Goal: Information Seeking & Learning: Learn about a topic

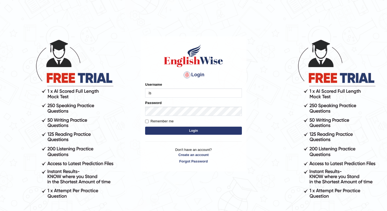
type input "issak"
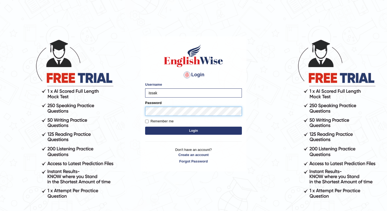
click at [145, 126] on button "Login" at bounding box center [193, 130] width 97 height 8
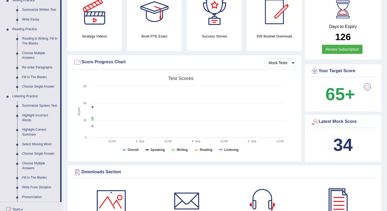
scroll to position [142, 0]
click at [34, 108] on link "Summarize Spoken Text" at bounding box center [40, 106] width 41 height 10
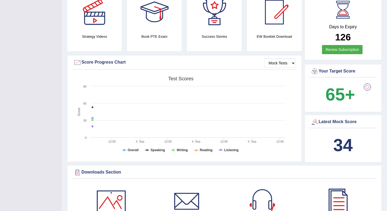
scroll to position [86, 0]
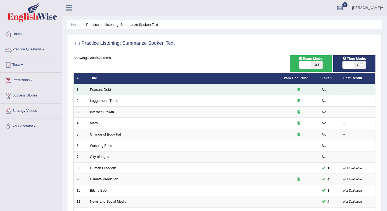
click at [106, 90] on link "Peasant Debt" at bounding box center [100, 89] width 21 height 4
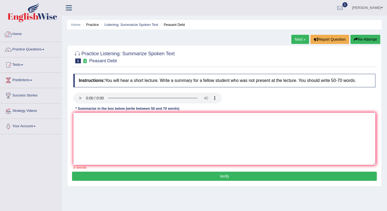
click at [21, 32] on link "Home" at bounding box center [30, 33] width 61 height 13
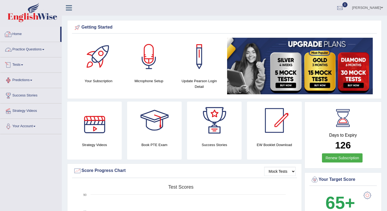
click at [24, 49] on link "Practice Questions" at bounding box center [30, 48] width 61 height 13
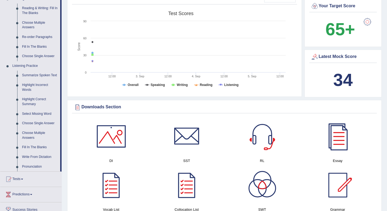
scroll to position [183, 0]
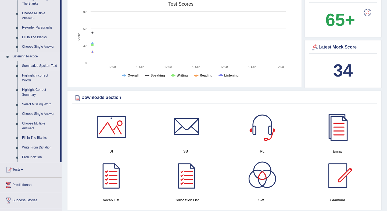
click at [39, 63] on link "Summarize Spoken Text" at bounding box center [40, 66] width 41 height 10
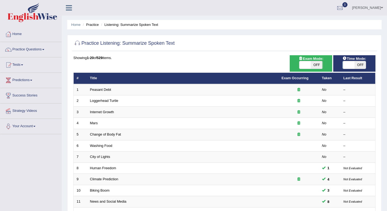
click at [312, 66] on span "OFF" at bounding box center [317, 65] width 12 height 8
checkbox input "true"
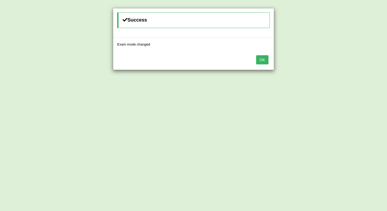
click at [264, 58] on button "OK" at bounding box center [262, 59] width 12 height 9
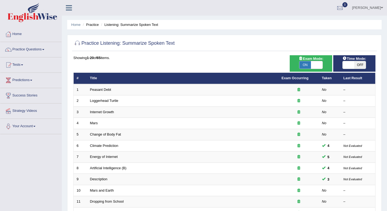
click at [353, 65] on span at bounding box center [349, 65] width 12 height 8
checkbox input "true"
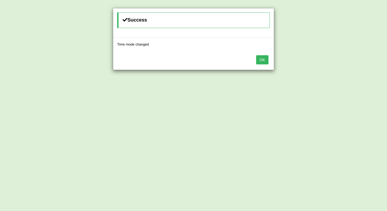
click at [267, 61] on button "OK" at bounding box center [262, 59] width 12 height 9
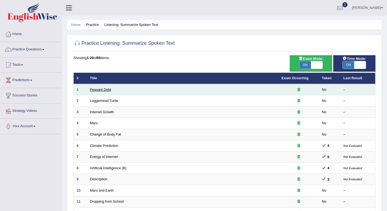
click at [101, 90] on link "Peasant Debt" at bounding box center [100, 89] width 21 height 4
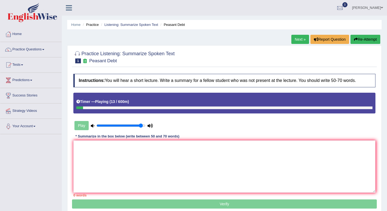
click at [293, 39] on link "Next »" at bounding box center [300, 39] width 18 height 9
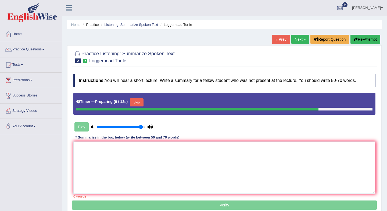
click at [137, 104] on button "Skip" at bounding box center [136, 102] width 13 height 8
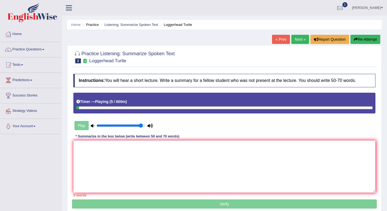
click at [280, 40] on link "« Prev" at bounding box center [281, 39] width 18 height 9
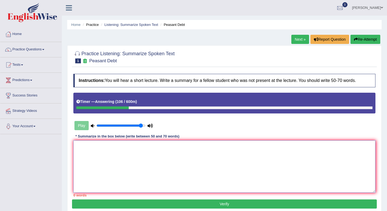
click at [137, 160] on textarea at bounding box center [224, 166] width 302 height 52
type textarea "T"
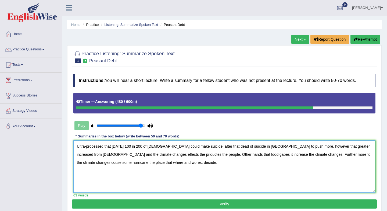
click at [203, 147] on textarea "Ultra-processed that [DATE] 100 in 200 of [DEMOGRAPHIC_DATA] could make suicide…" at bounding box center [224, 166] width 302 height 52
click at [196, 147] on textarea "Ultra-processed that today 100 in 200 of indians could make suicide. after that…" at bounding box center [224, 166] width 302 height 52
click at [172, 154] on textarea "Ultra-processed that [DATE] 100 in 200 of [DEMOGRAPHIC_DATA] could make suicide…" at bounding box center [224, 166] width 302 height 52
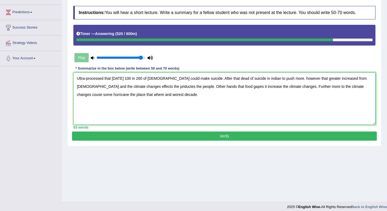
scroll to position [72, 0]
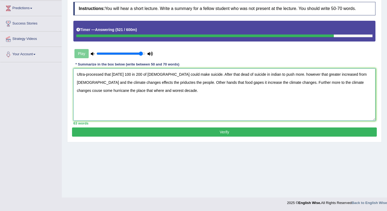
type textarea "Ultra-processed that today 100 in 200 of indians could make suicide. After that…"
click at [186, 134] on button "Verify" at bounding box center [224, 131] width 305 height 9
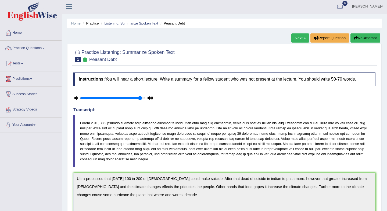
scroll to position [0, 0]
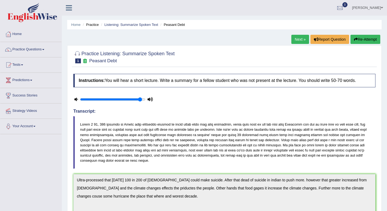
click at [361, 40] on button "Re-Attempt" at bounding box center [366, 39] width 30 height 9
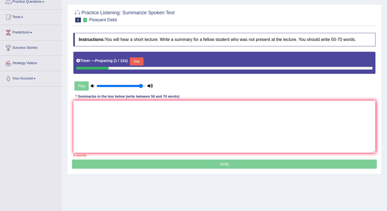
scroll to position [49, 0]
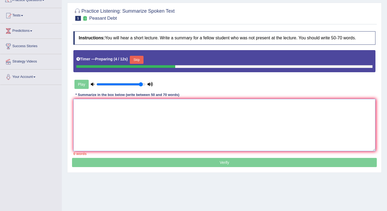
paste textarea "Ultra-processed that today 100 in 200 of indians could make suicide. After that…"
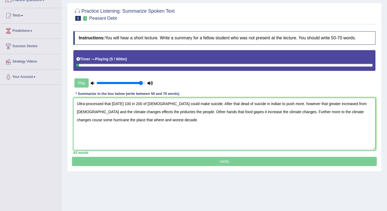
click at [204, 104] on textarea "Ultra-processed that today 100 in 200 of indians could make suicide. After that…" at bounding box center [224, 124] width 302 height 52
click at [129, 112] on textarea "Ultra-processed that today 100 in 200 of indians could make suicide. Second tha…" at bounding box center [224, 124] width 302 height 52
click at [142, 114] on textarea "Ultra-processed that today 100 in 200 of indians could make suicide. Second tha…" at bounding box center [224, 124] width 302 height 52
click at [118, 113] on textarea "Ultra-processed that today 100 in 200 of indians could make suicide. Second tha…" at bounding box center [224, 124] width 302 height 52
click at [271, 104] on textarea "Ultra-processed that today 100 in 200 of indians could make suicide. Second tha…" at bounding box center [224, 124] width 302 height 52
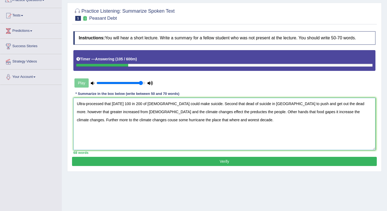
click at [316, 104] on textarea "Ultra-processed that today 100 in 200 of indians could make suicide. Second tha…" at bounding box center [224, 124] width 302 height 52
click at [311, 104] on textarea "Ultra-processed that today 100 in 200 of indians could make suicide. Second tha…" at bounding box center [224, 124] width 302 height 52
click at [159, 104] on textarea "Ultra-processed that today 100 in 200 of indians could make suicide. Second tha…" at bounding box center [224, 124] width 302 height 52
click at [168, 111] on textarea "Ultra-processed that today 100 in 200 of indian could make suicide. Second that…" at bounding box center [224, 124] width 302 height 52
click at [150, 119] on textarea "Ultra-processed that today 100 in 200 of indian could make suicide. Second that…" at bounding box center [224, 124] width 302 height 52
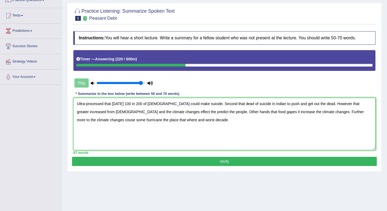
click at [352, 112] on textarea "Ultra-processed that today 100 in 200 of indian could make suicide. Second that…" at bounding box center [224, 124] width 302 height 52
click at [89, 111] on textarea "Ultra-processed that today 100 in 200 of indian could make suicide. Second that…" at bounding box center [224, 124] width 302 height 52
click at [79, 112] on textarea "Ultra-processed that today 100 in 200 of indian could make suicide. Second that…" at bounding box center [224, 124] width 302 height 52
click at [246, 103] on textarea "Ultra-processed that today 100 in 200 of indian could make suicide. Second that…" at bounding box center [224, 124] width 302 height 52
click at [89, 112] on textarea "Ultra-processed that today 100 in 200 of indian could make suicide. Second that…" at bounding box center [224, 124] width 302 height 52
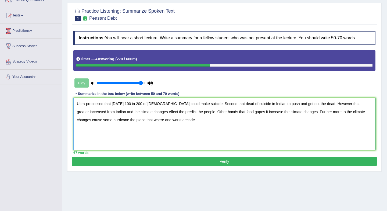
type textarea "Ultra-processed that today 100 in 200 of indian could make suicide. Second that…"
click at [213, 163] on button "Verify" at bounding box center [224, 160] width 305 height 9
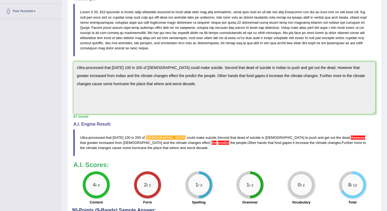
scroll to position [162, 0]
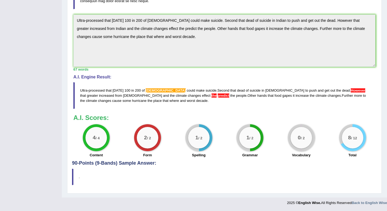
drag, startPoint x: 79, startPoint y: 87, endPoint x: 93, endPoint y: 101, distance: 20.5
click at [93, 101] on blockquote "Ultra - processed that today 100 in 200 of indian could make suicide . Second t…" at bounding box center [224, 95] width 302 height 27
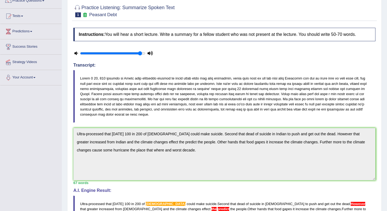
scroll to position [0, 0]
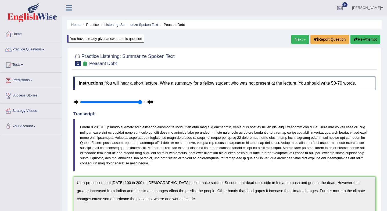
click at [363, 39] on button "Re-Attempt" at bounding box center [366, 39] width 30 height 9
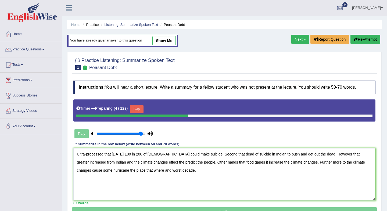
scroll to position [72, 0]
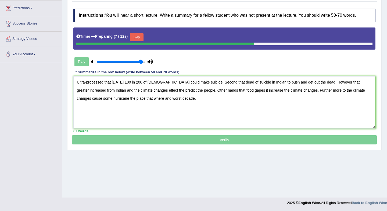
click at [147, 91] on textarea "Ultra-processed that [DATE] 100 in 200 of [DEMOGRAPHIC_DATA] could make suicide…" at bounding box center [224, 102] width 302 height 52
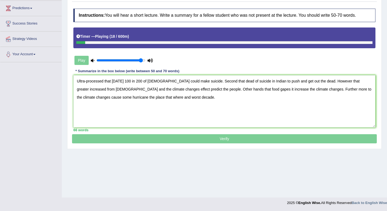
click at [330, 81] on textarea "Ultra-processed that today 100 in 200 of indian could make suicide. Second that…" at bounding box center [224, 101] width 302 height 52
click at [147, 81] on textarea "Ultra-processed that today 100 in 200 of indian could make suicide. Second that…" at bounding box center [224, 101] width 302 height 52
click at [166, 96] on textarea "Ultra-processed that today 100 in 200 of Indian could make suicide. Second that…" at bounding box center [224, 101] width 302 height 52
type textarea "Ultra-processed that today 100 in 200 of Indian could make suicide. Second that…"
click at [112, 41] on div "Timer — Playing ( 42 / 600m )" at bounding box center [224, 36] width 296 height 9
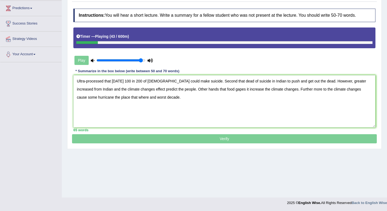
click at [111, 42] on div at bounding box center [224, 42] width 296 height 3
click at [163, 98] on textarea "Ultra-processed that today 100 in 200 of Indian could make suicide. Second that…" at bounding box center [224, 101] width 302 height 52
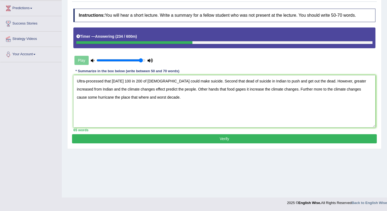
click at [222, 140] on button "Verify" at bounding box center [224, 138] width 305 height 9
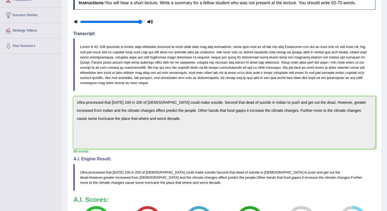
scroll to position [0, 0]
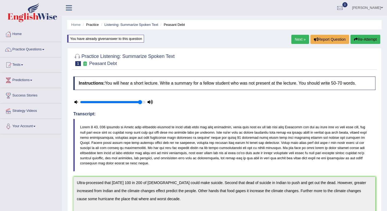
click at [298, 41] on link "Next »" at bounding box center [300, 39] width 18 height 9
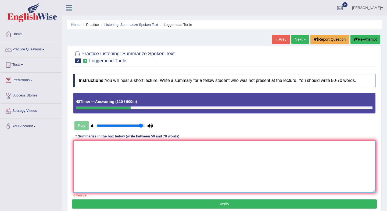
click at [151, 155] on textarea at bounding box center [224, 166] width 302 height 52
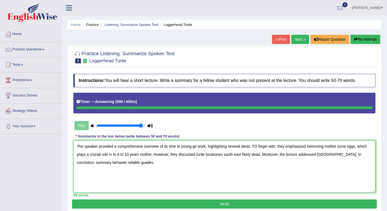
type textarea "The speaker provided a comprehensive overview of its time to young go work, hig…"
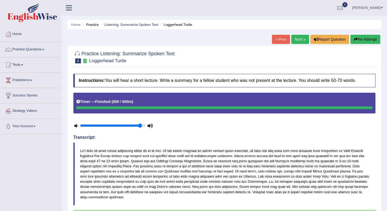
click at [367, 36] on button "Re-Attempt" at bounding box center [366, 39] width 30 height 9
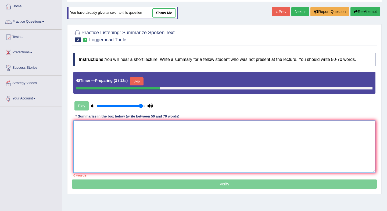
paste textarea "The speaker provided a comprehensive overview of its time to young go work, hig…"
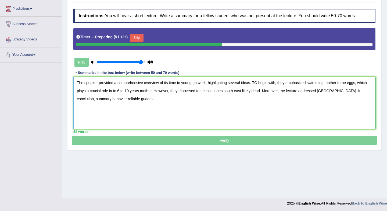
scroll to position [72, 0]
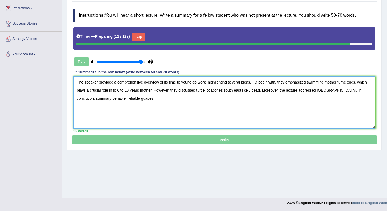
click at [361, 90] on textarea "The speaker provided a comprehensive overview of its time to young go work, hig…" at bounding box center [224, 102] width 302 height 52
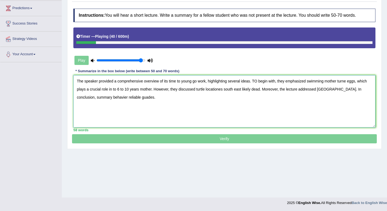
click at [107, 98] on textarea "The speaker provided a comprehensive overview of its time to young go work, hig…" at bounding box center [224, 101] width 302 height 52
click at [135, 97] on textarea "The speaker provided a comprehensive overview of its time to young go work, hig…" at bounding box center [224, 101] width 302 height 52
click at [349, 82] on textarea "The speaker provided a comprehensive overview of its time to young go work, hig…" at bounding box center [224, 101] width 302 height 52
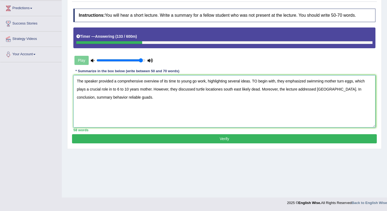
click at [225, 90] on textarea "The speaker provided a comprehensive overview of its time to young go work, hig…" at bounding box center [224, 101] width 302 height 52
type textarea "The speaker provided a comprehensive overview of its time to young go work, hig…"
click at [222, 138] on button "Verify" at bounding box center [224, 138] width 305 height 9
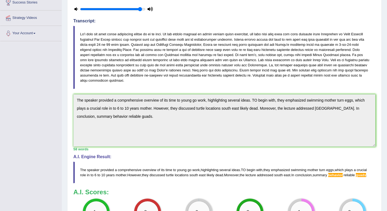
scroll to position [0, 0]
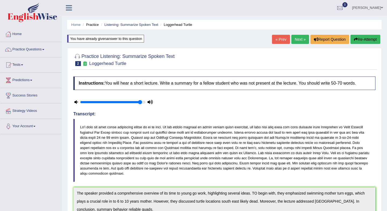
click at [369, 42] on button "Re-Attempt" at bounding box center [366, 39] width 30 height 9
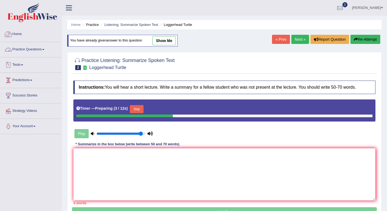
click at [20, 34] on link "Home" at bounding box center [30, 33] width 61 height 13
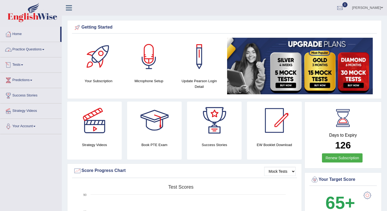
click at [29, 49] on link "Practice Questions" at bounding box center [30, 48] width 61 height 13
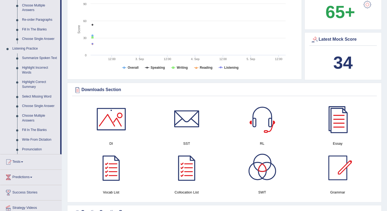
scroll to position [190, 0]
click at [33, 57] on link "Summarize Spoken Text" at bounding box center [40, 59] width 41 height 10
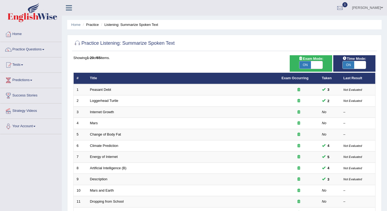
click at [351, 62] on span "ON" at bounding box center [349, 65] width 12 height 8
checkbox input "false"
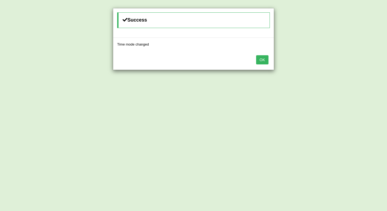
click at [260, 60] on button "OK" at bounding box center [262, 59] width 12 height 9
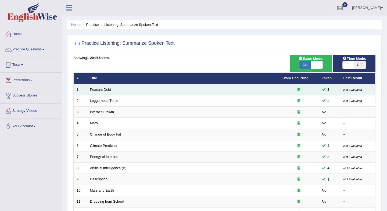
click at [103, 89] on link "Peasant Debt" at bounding box center [100, 89] width 21 height 4
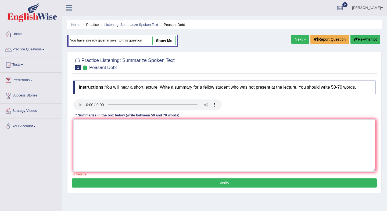
click at [160, 39] on link "show me" at bounding box center [163, 40] width 23 height 9
type textarea "Ultra-processed that today 100 in 200 of Indian could make suicide. Second that…"
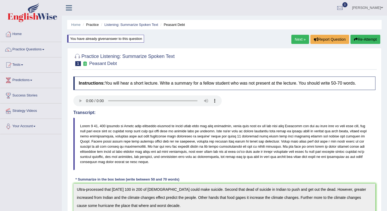
click at [296, 39] on link "Next »" at bounding box center [300, 39] width 18 height 9
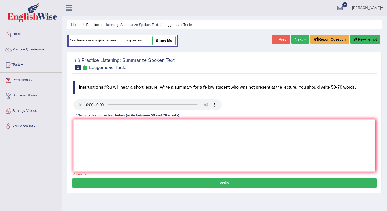
click at [165, 38] on link "show me" at bounding box center [163, 40] width 23 height 9
type textarea "The speaker provided a comprehensive overview of its time to young go work, hig…"
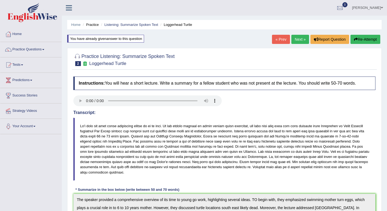
click at [359, 42] on button "Re-Attempt" at bounding box center [366, 39] width 30 height 9
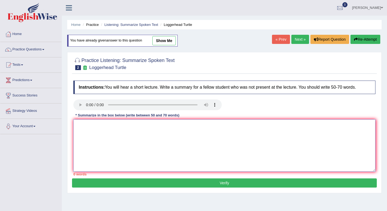
paste textarea "The speaker provided a comprehensive overview of its time to young go work, hig…"
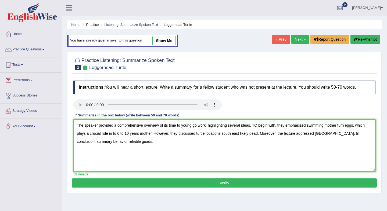
click at [108, 141] on textarea "The speaker provided a comprehensive overview of its time to young go work, hig…" at bounding box center [224, 145] width 302 height 52
click at [135, 142] on textarea "The speaker provided a comprehensive overview of its time to young go work, hig…" at bounding box center [224, 145] width 302 height 52
type textarea "The speaker provided a comprehensive overview of its time to young go work, hig…"
click at [166, 188] on div "Practice Listening: Summarize Spoken Text 2 Loggerhead Turtle Instructions: You…" at bounding box center [224, 122] width 315 height 141
click at [167, 185] on button "Verify" at bounding box center [224, 182] width 305 height 9
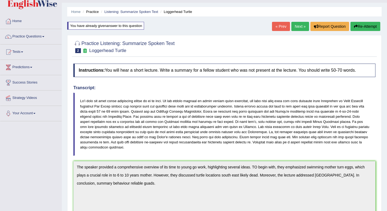
scroll to position [16, 0]
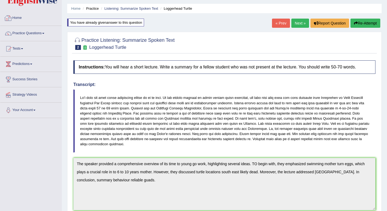
click at [14, 17] on link "Home" at bounding box center [30, 16] width 61 height 13
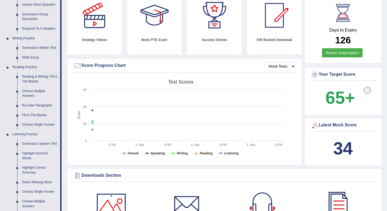
scroll to position [105, 0]
click at [37, 56] on link "Write Essay" at bounding box center [40, 58] width 41 height 10
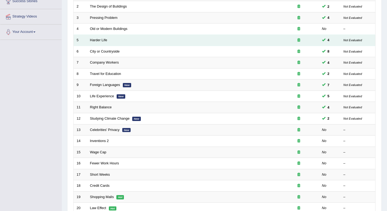
scroll to position [111, 0]
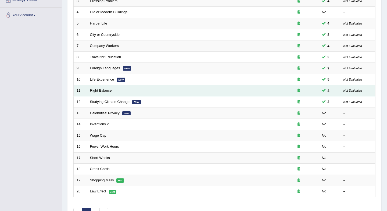
click at [99, 90] on link "Right Balance" at bounding box center [101, 90] width 22 height 4
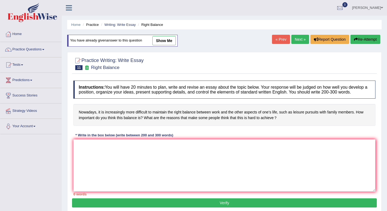
click at [166, 42] on link "show me" at bounding box center [163, 40] width 23 height 9
type textarea "The increasing influence of this new days has ignited numerous discussions. Alt…"
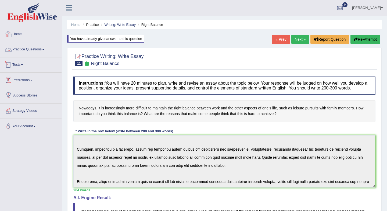
click at [13, 35] on link "Home" at bounding box center [30, 33] width 61 height 13
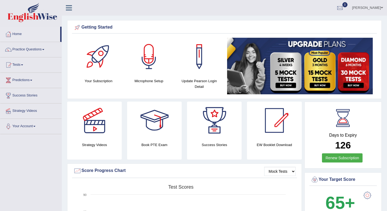
click at [377, 9] on link "anisa" at bounding box center [367, 7] width 39 height 14
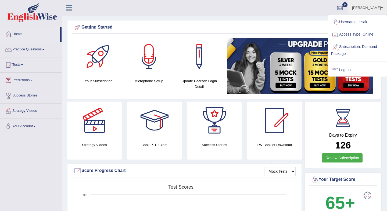
click at [342, 72] on link "Log out" at bounding box center [358, 70] width 58 height 12
